Goal: Use online tool/utility: Utilize a website feature to perform a specific function

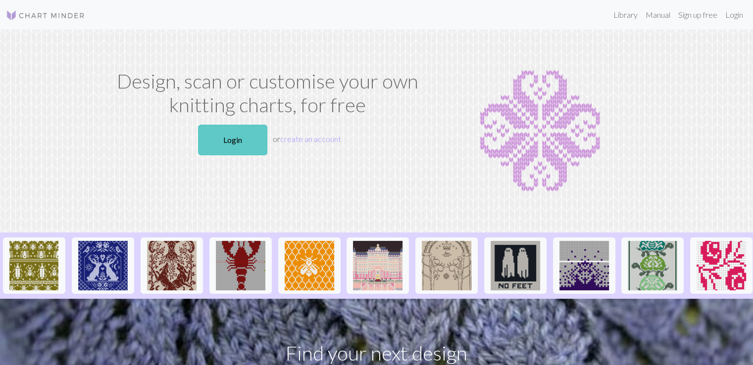
click at [239, 134] on link "Login" at bounding box center [232, 140] width 69 height 31
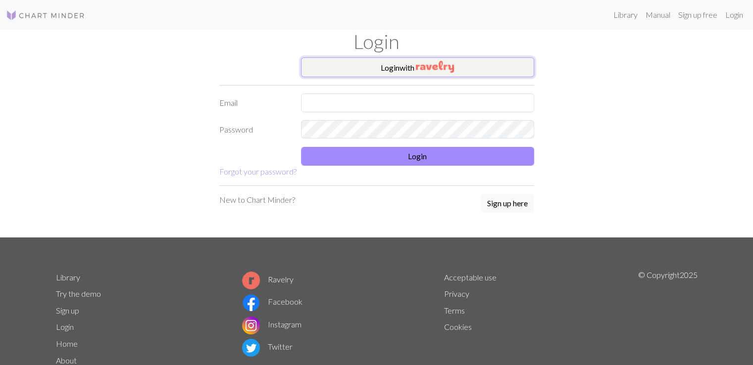
click at [430, 68] on img "button" at bounding box center [435, 67] width 38 height 12
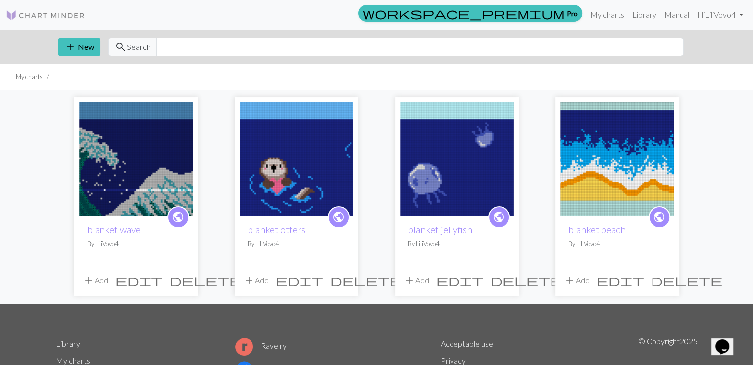
click at [147, 161] on img at bounding box center [136, 159] width 114 height 114
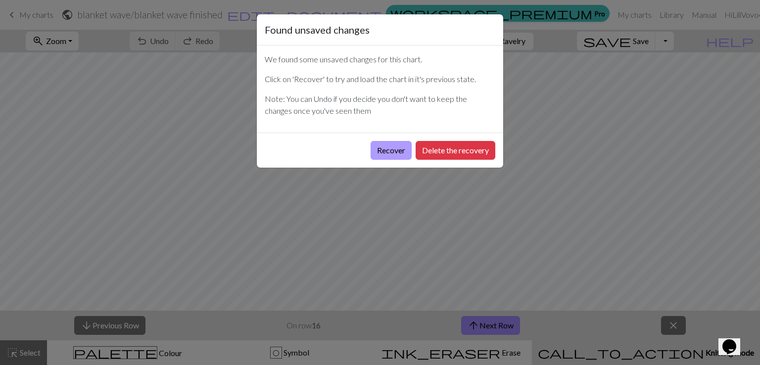
click at [381, 150] on button "Recover" at bounding box center [391, 150] width 41 height 19
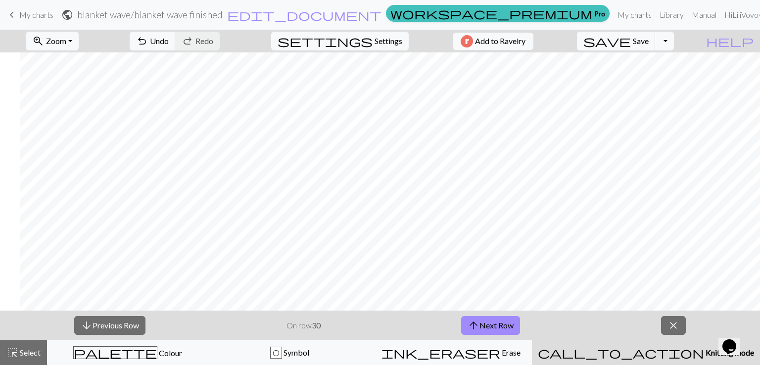
scroll to position [269, 937]
drag, startPoint x: 301, startPoint y: 311, endPoint x: 366, endPoint y: 307, distance: 64.9
click at [366, 307] on div "zoom_in Zoom Zoom Fit all Fit width Fit height 50% 100% 150% 200% undo Undo Und…" at bounding box center [380, 197] width 760 height 335
click at [505, 324] on button "arrow_upward Next Row" at bounding box center [490, 325] width 59 height 19
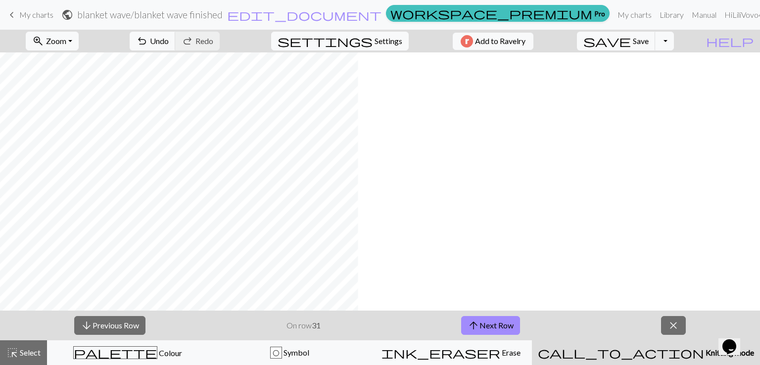
scroll to position [269, 474]
click at [496, 321] on button "arrow_upward Next Row" at bounding box center [490, 325] width 59 height 19
